Goal: Information Seeking & Learning: Find specific fact

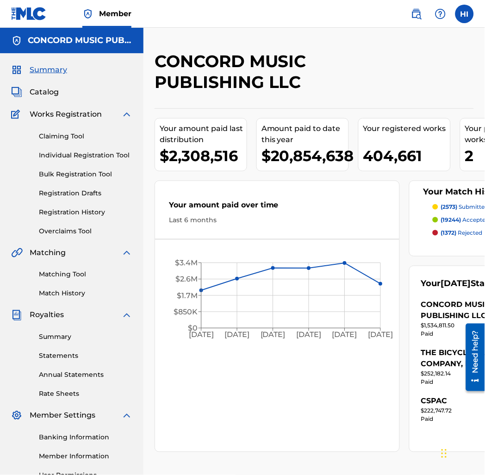
click at [414, 14] on img at bounding box center [416, 13] width 11 height 11
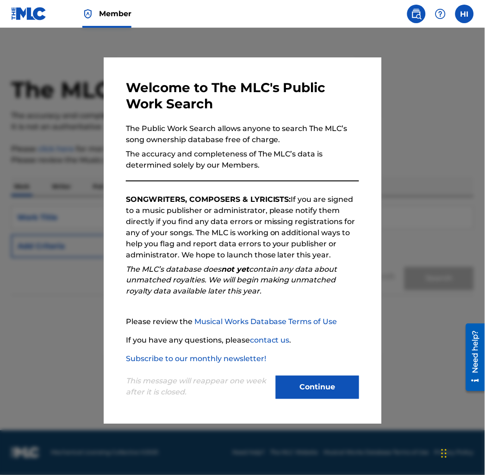
click at [330, 375] on div "This message will reappear one week after it is closed. Continue" at bounding box center [242, 383] width 233 height 37
click at [357, 399] on button "Continue" at bounding box center [317, 387] width 83 height 23
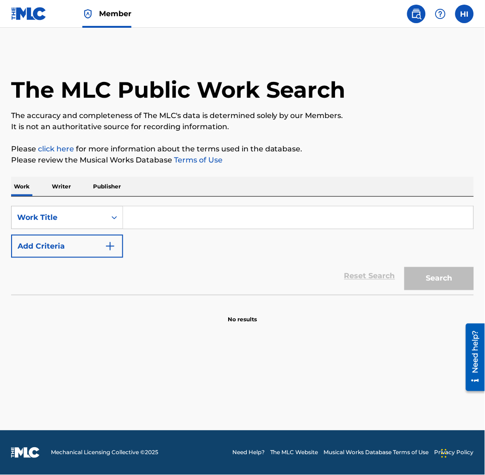
click at [220, 225] on input "Search Form" at bounding box center [298, 217] width 350 height 22
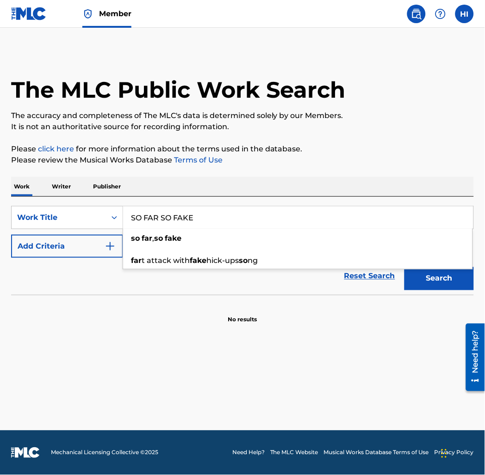
type input "SO FAR SO FAKE"
click at [5, 299] on div "The MLC Public Work Search The accuracy and completeness of The MLC's data is d…" at bounding box center [242, 187] width 485 height 273
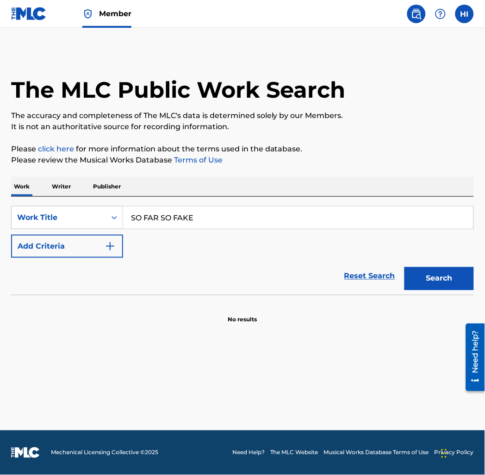
click at [39, 255] on button "Add Criteria" at bounding box center [67, 246] width 112 height 23
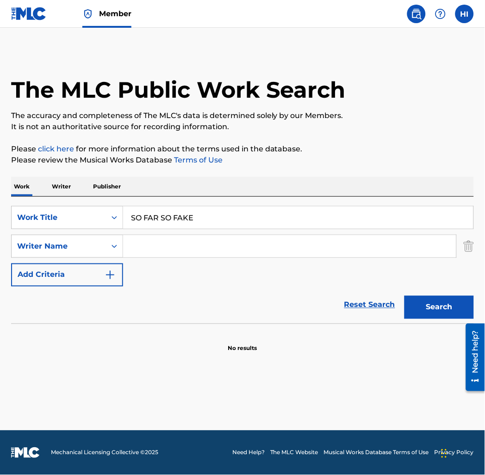
click at [128, 250] on input "Search Form" at bounding box center [289, 246] width 333 height 22
click at [189, 247] on input "Search Form" at bounding box center [289, 246] width 333 height 22
type input "[PERSON_NAME]"
click at [405, 296] on button "Search" at bounding box center [439, 307] width 69 height 23
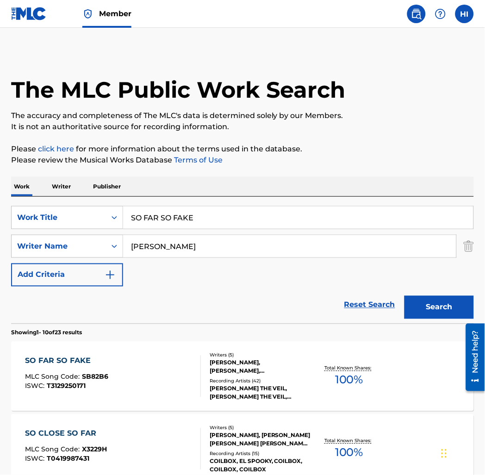
click at [164, 367] on div "SO FAR SO FAKE MLC Song Code : SB82B6 ISWC : T3129250171" at bounding box center [113, 377] width 176 height 42
